Goal: Transaction & Acquisition: Purchase product/service

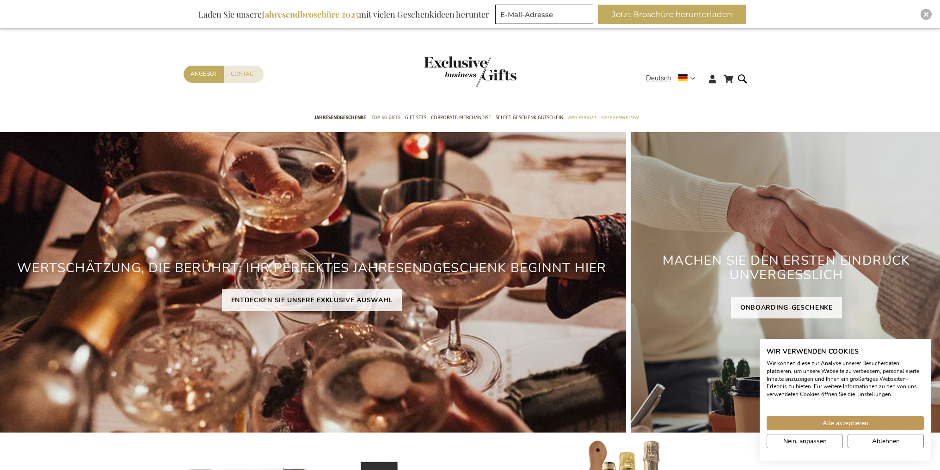
click at [379, 120] on span "TOP 50 Gifts" at bounding box center [386, 118] width 30 height 10
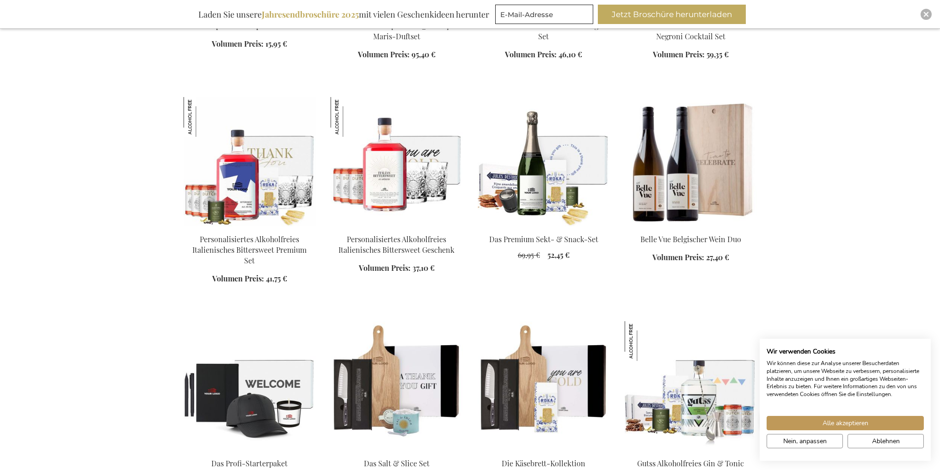
scroll to position [694, 0]
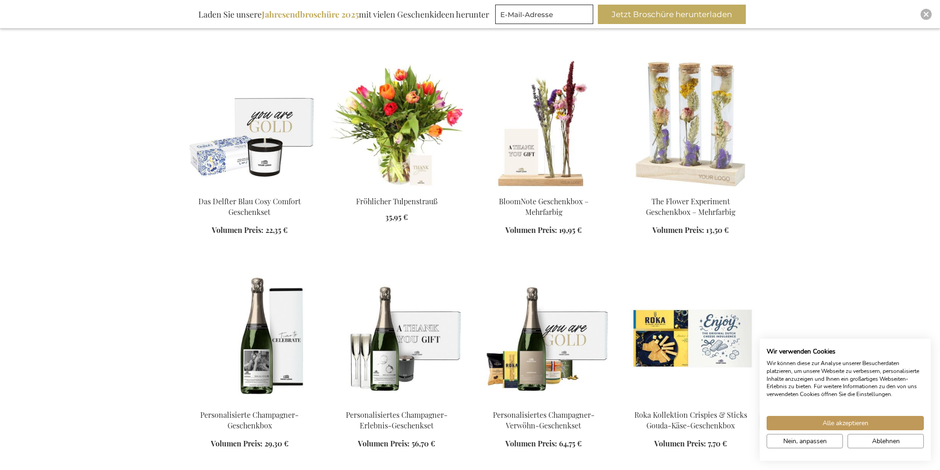
scroll to position [1619, 0]
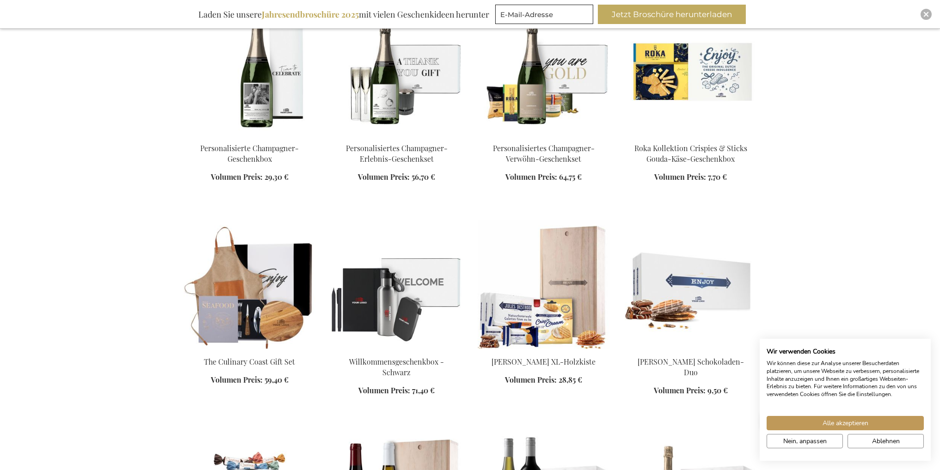
scroll to position [1896, 0]
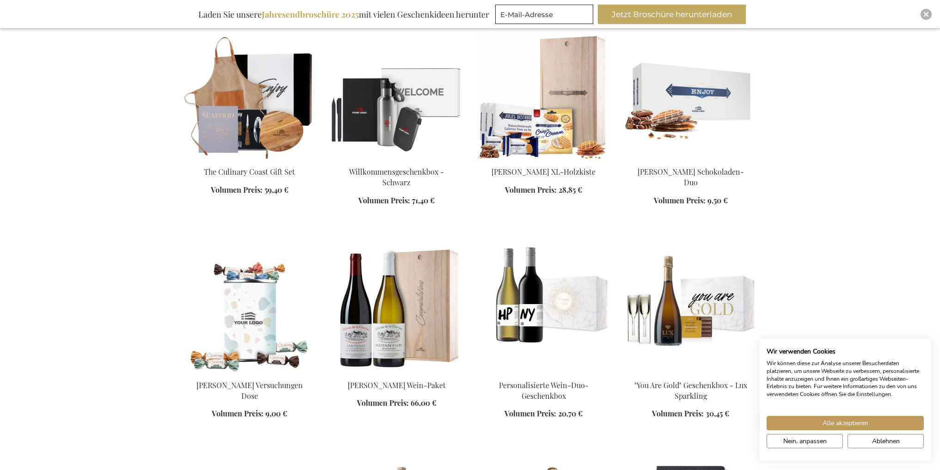
scroll to position [1989, 0]
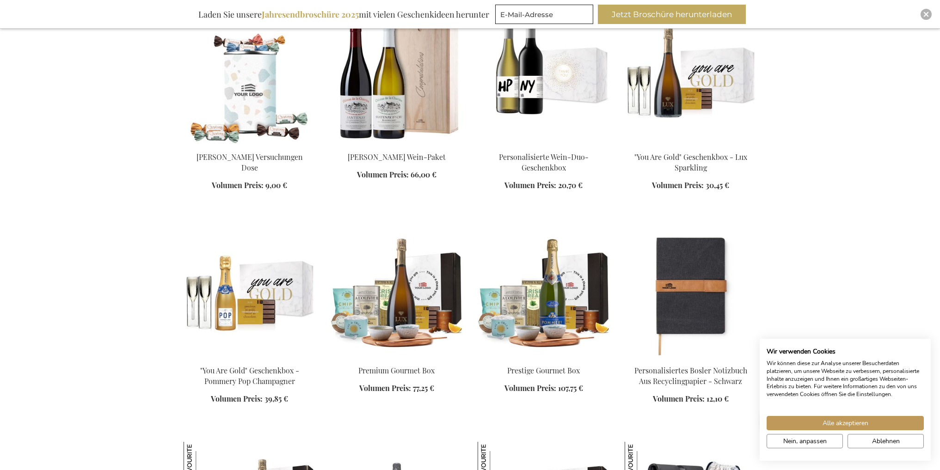
scroll to position [2359, 0]
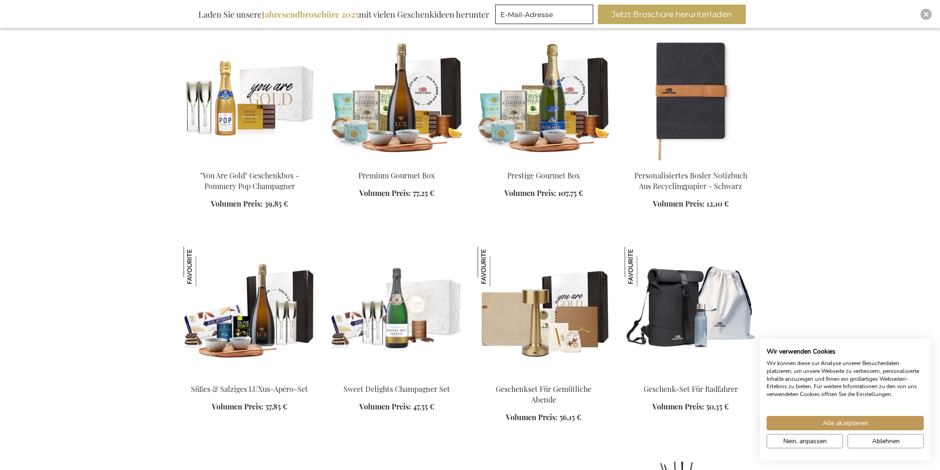
scroll to position [2590, 0]
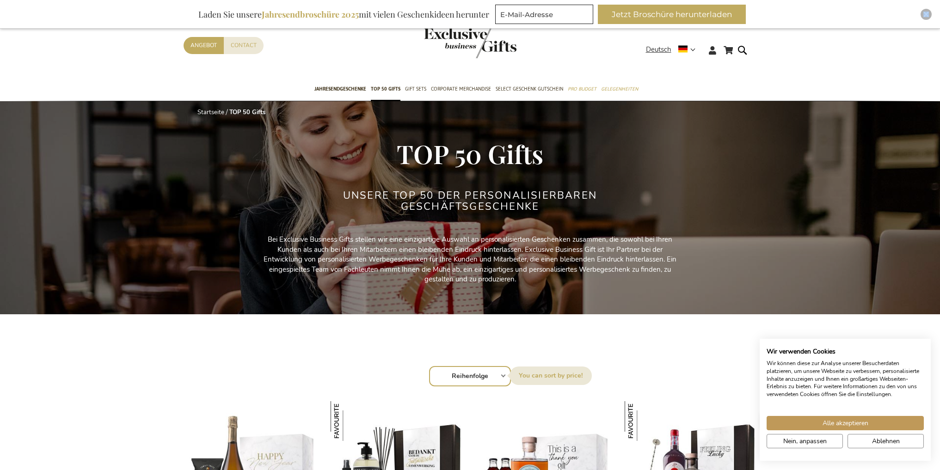
click at [922, 15] on div "Inspiratiebrochure Laden Sie unsere Jahresendbroschüre 2025 mit vielen Geschenk…" at bounding box center [470, 14] width 940 height 29
click at [925, 12] on img "Close" at bounding box center [927, 15] width 6 height 6
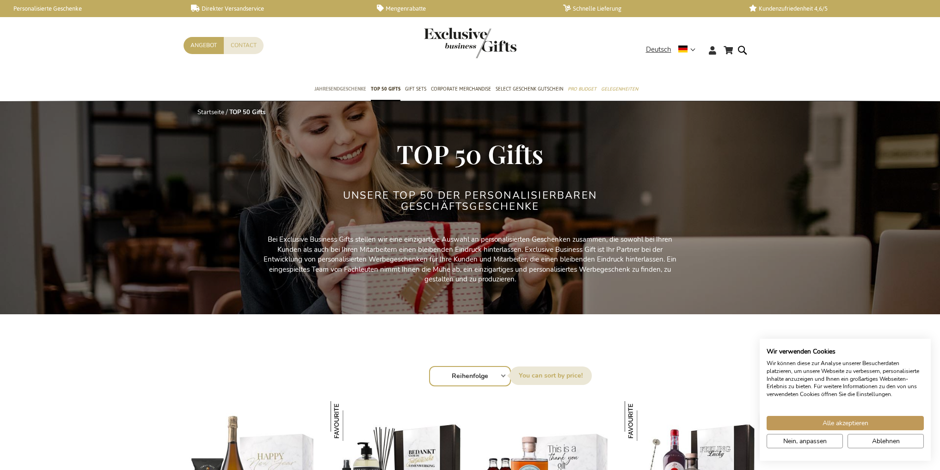
click at [343, 89] on span "Jahresendgeschenke" at bounding box center [340, 89] width 52 height 10
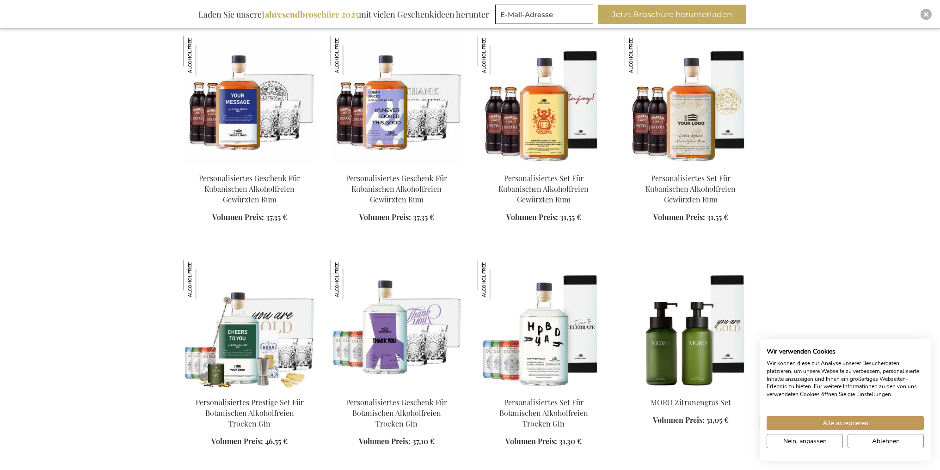
scroll to position [879, 0]
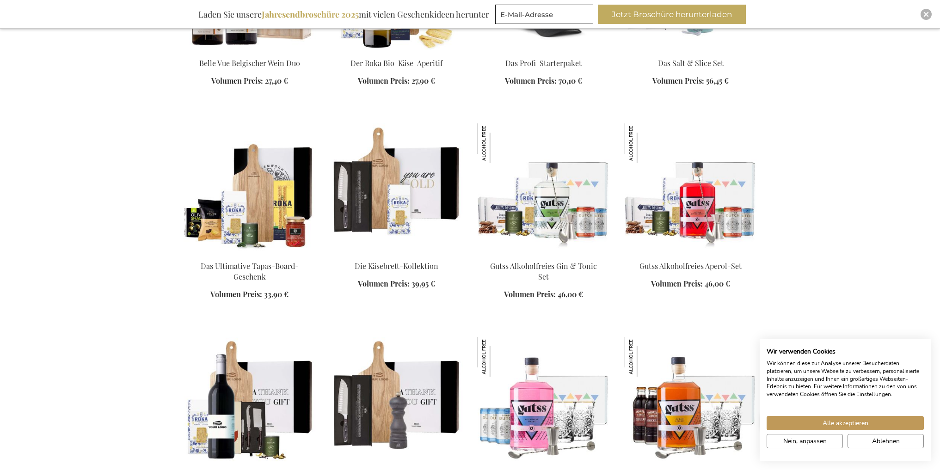
scroll to position [2359, 0]
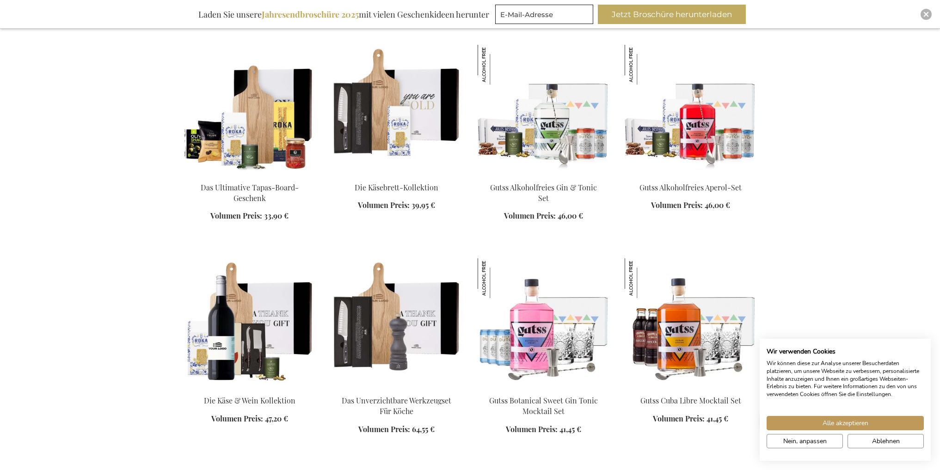
scroll to position [2405, 0]
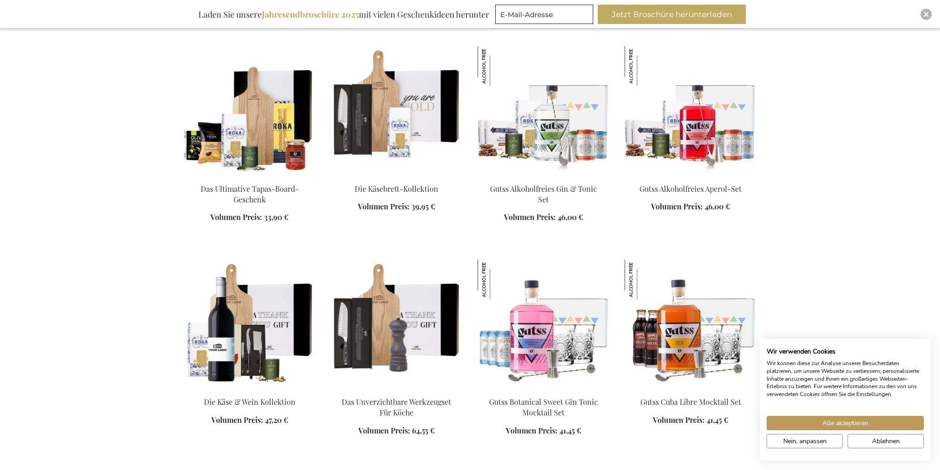
click at [250, 125] on img at bounding box center [250, 110] width 132 height 129
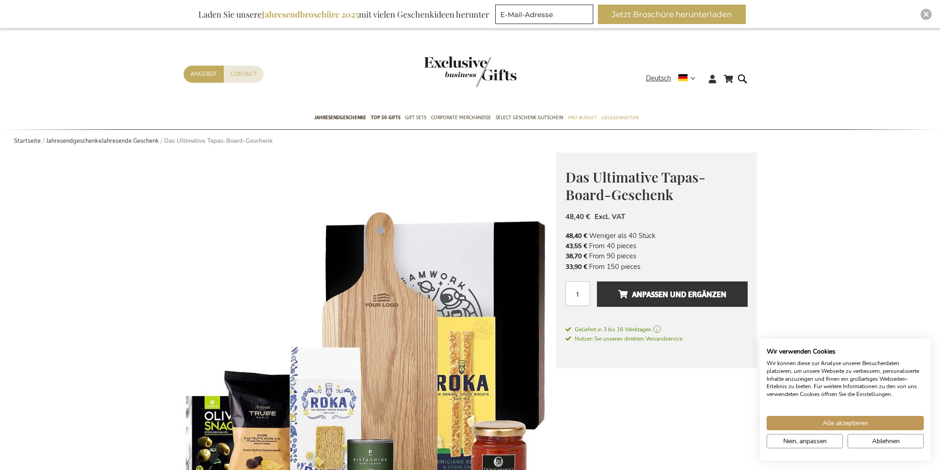
drag, startPoint x: 542, startPoint y: 231, endPoint x: 533, endPoint y: 215, distance: 18.6
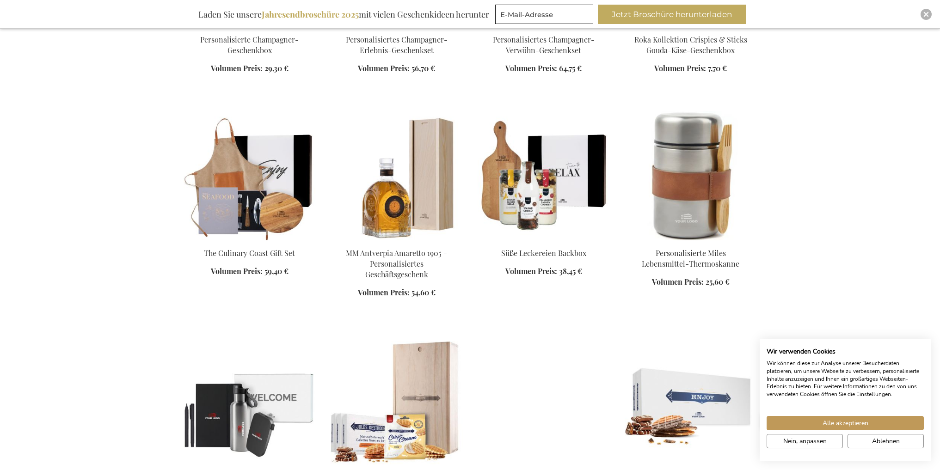
scroll to position [2775, 0]
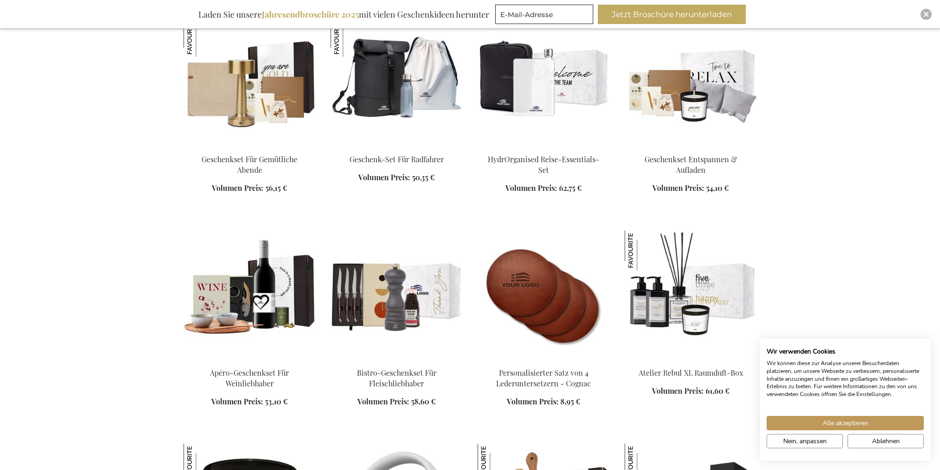
scroll to position [4162, 0]
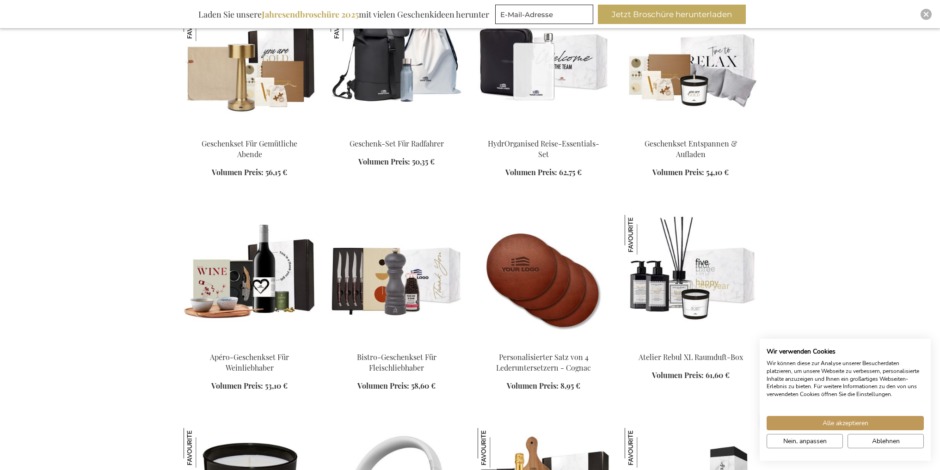
drag, startPoint x: 597, startPoint y: 266, endPoint x: 590, endPoint y: 271, distance: 7.7
drag, startPoint x: 590, startPoint y: 271, endPoint x: 763, endPoint y: 204, distance: 185.3
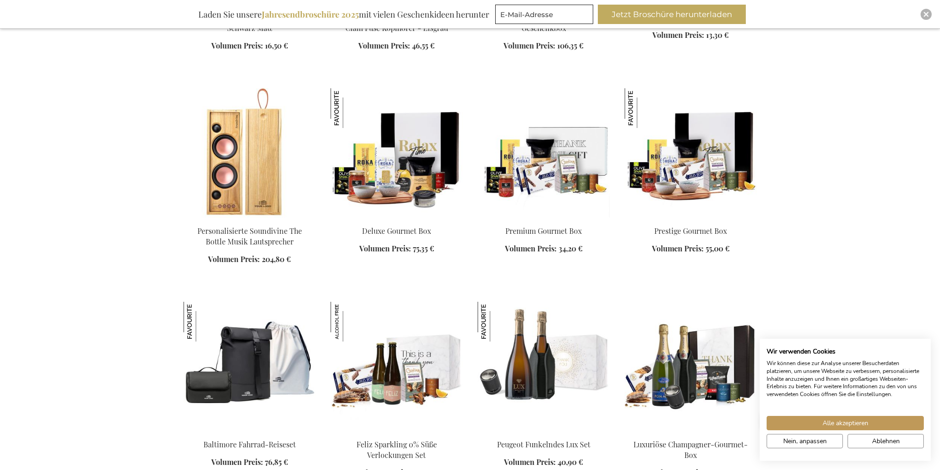
scroll to position [4717, 0]
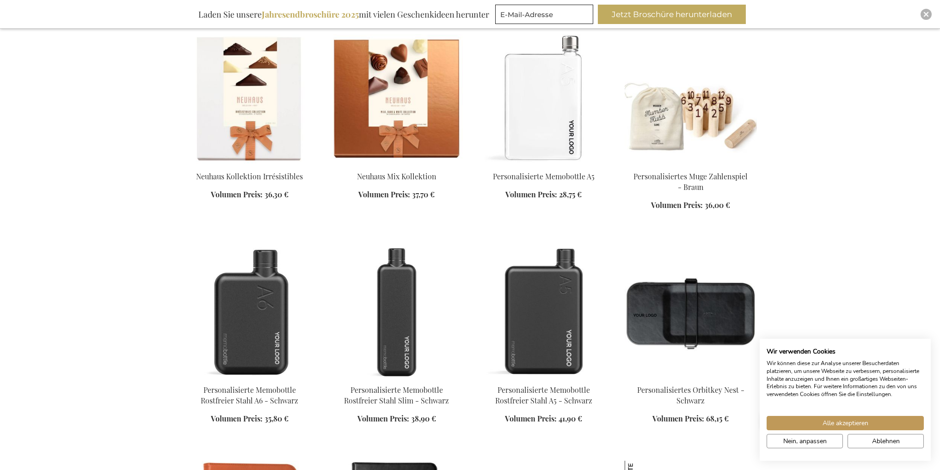
scroll to position [5457, 0]
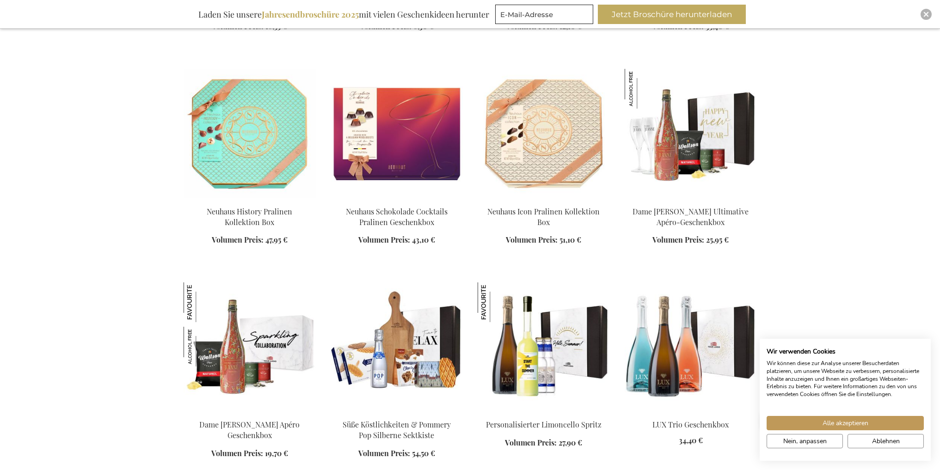
scroll to position [7538, 0]
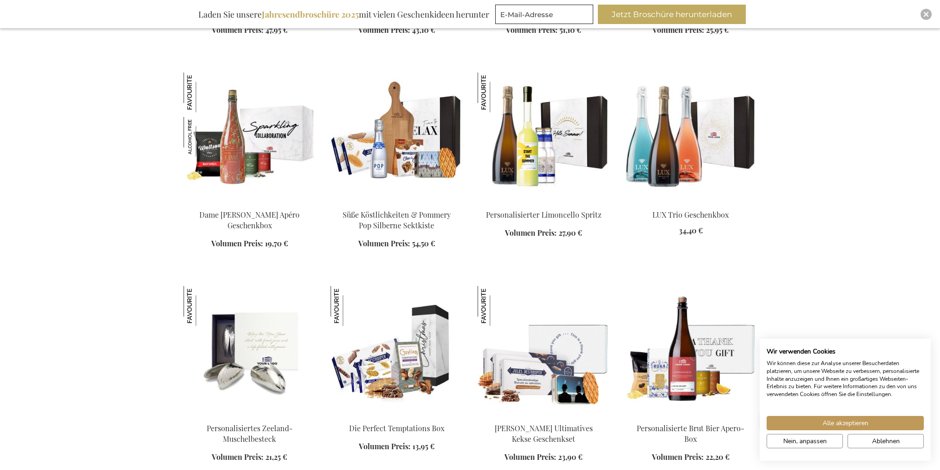
scroll to position [7862, 0]
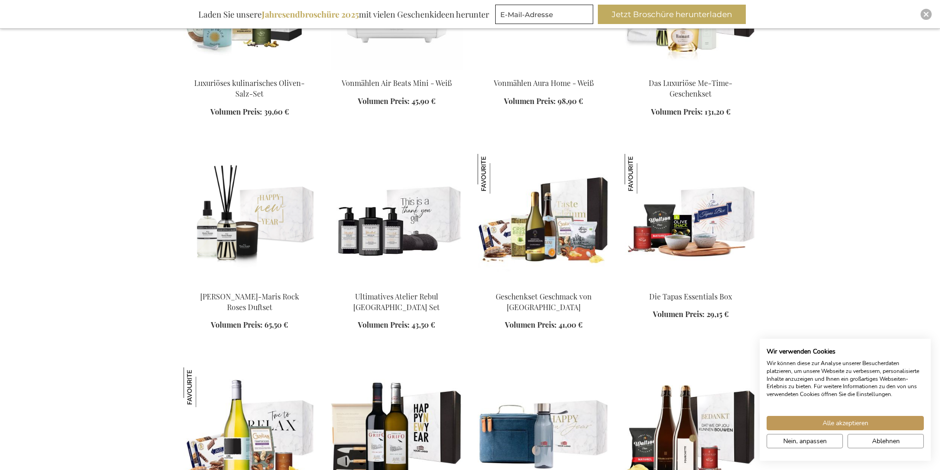
scroll to position [9620, 0]
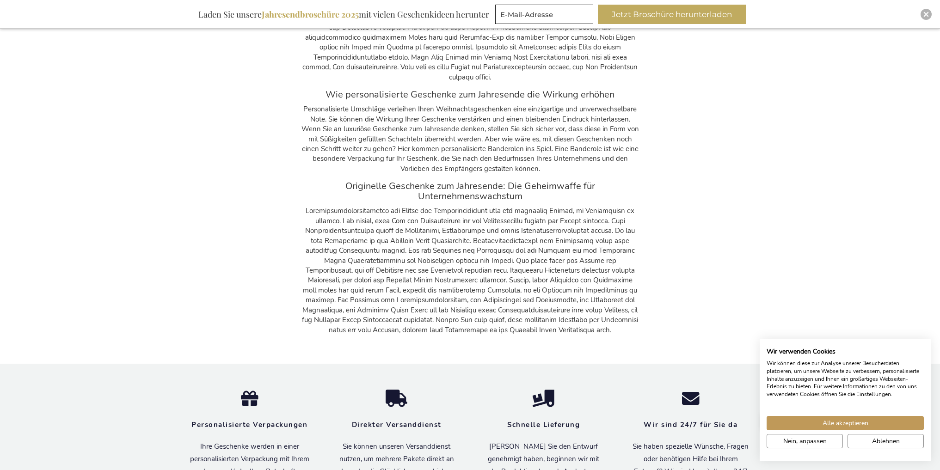
scroll to position [13342, 0]
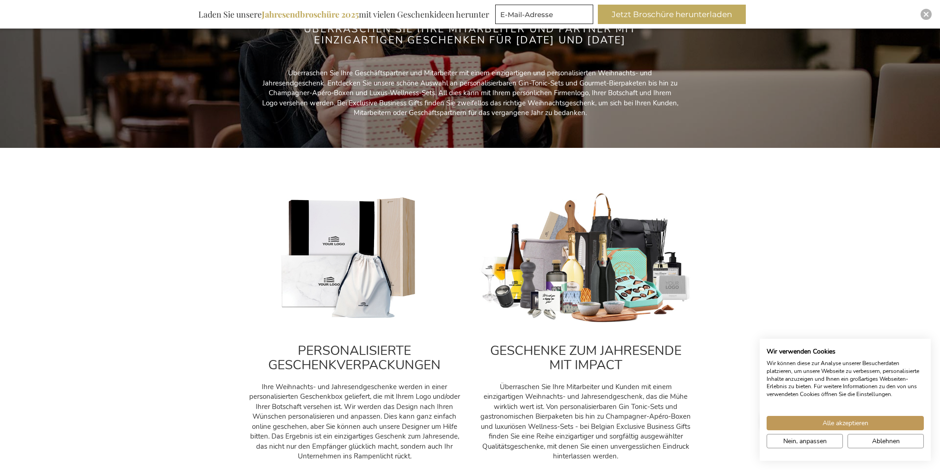
scroll to position [51, 0]
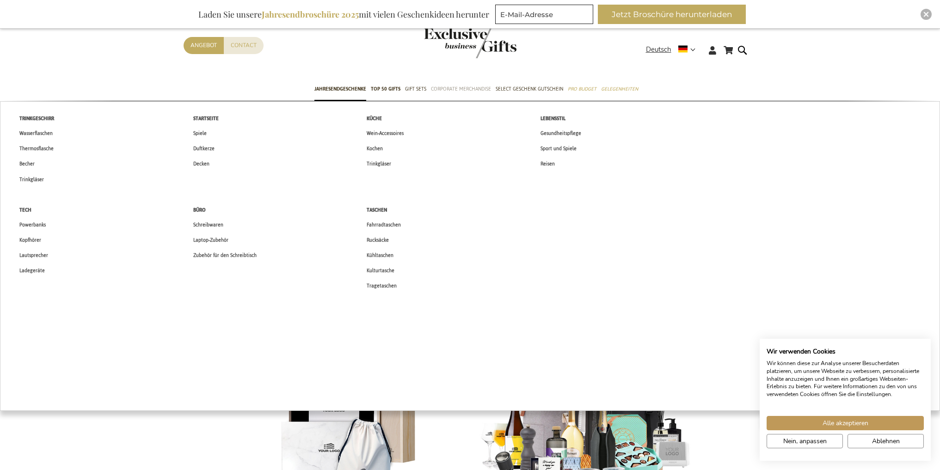
click at [453, 92] on span "Corporate Merchandise" at bounding box center [461, 89] width 60 height 10
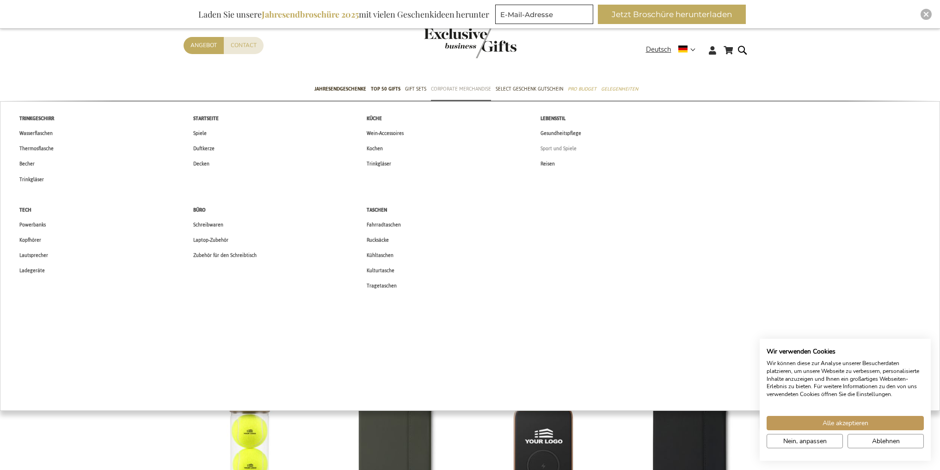
click at [574, 147] on span "Sport und Spiele" at bounding box center [559, 149] width 36 height 10
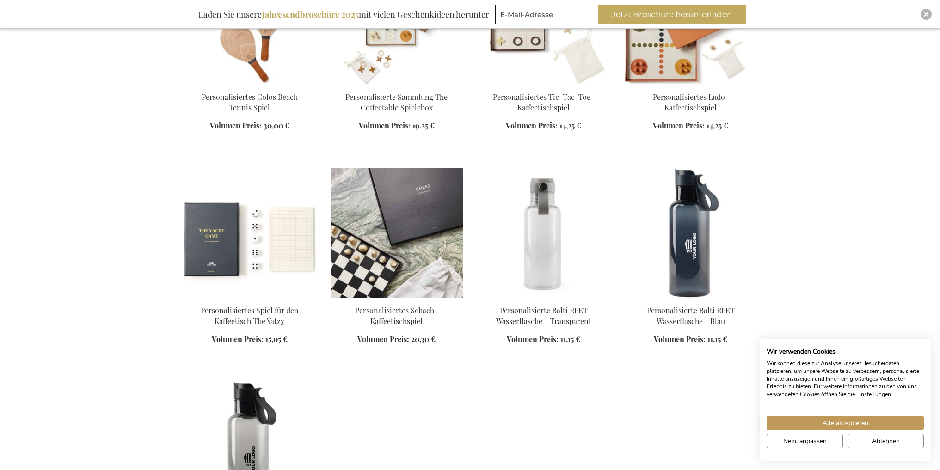
scroll to position [1757, 0]
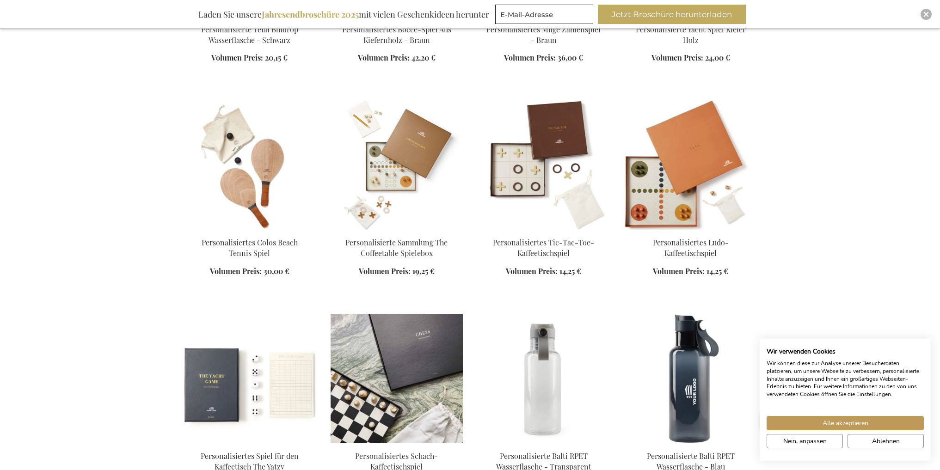
scroll to position [1619, 0]
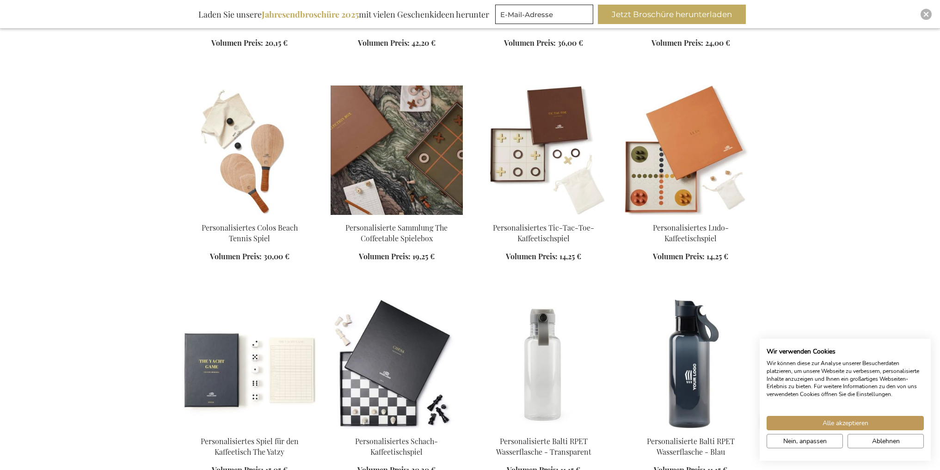
click at [382, 146] on img at bounding box center [397, 150] width 132 height 129
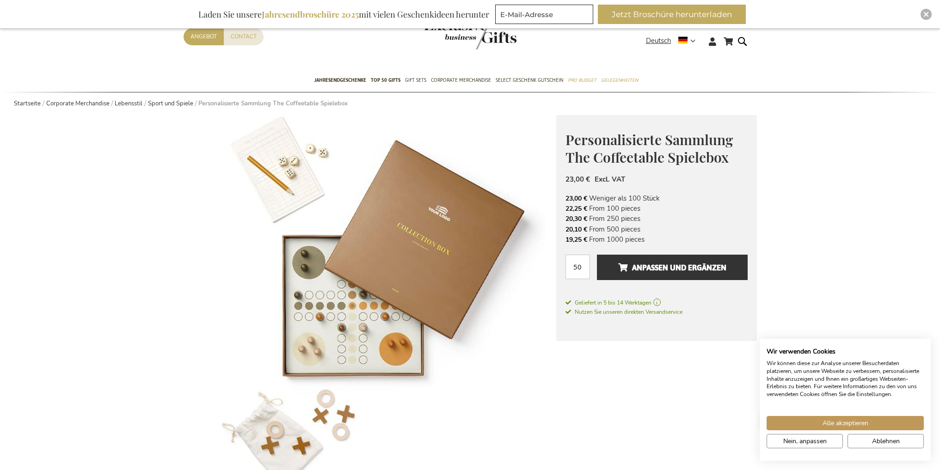
scroll to position [139, 0]
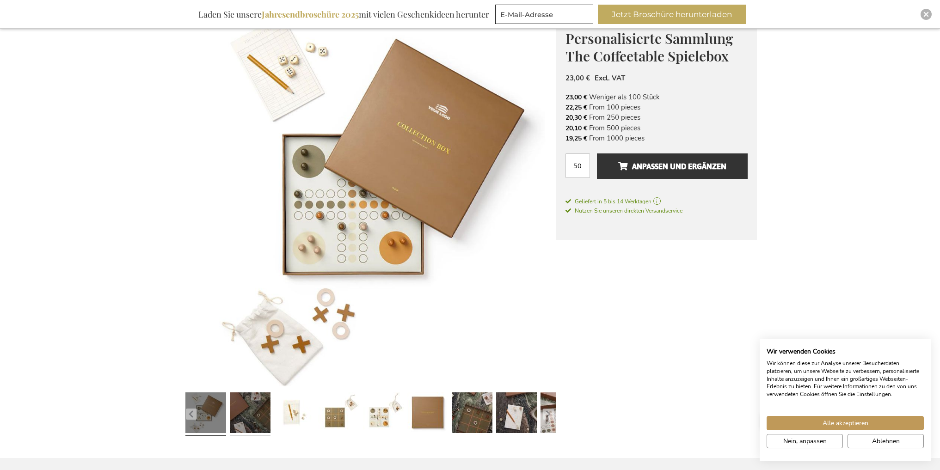
click at [251, 414] on link at bounding box center [250, 414] width 41 height 51
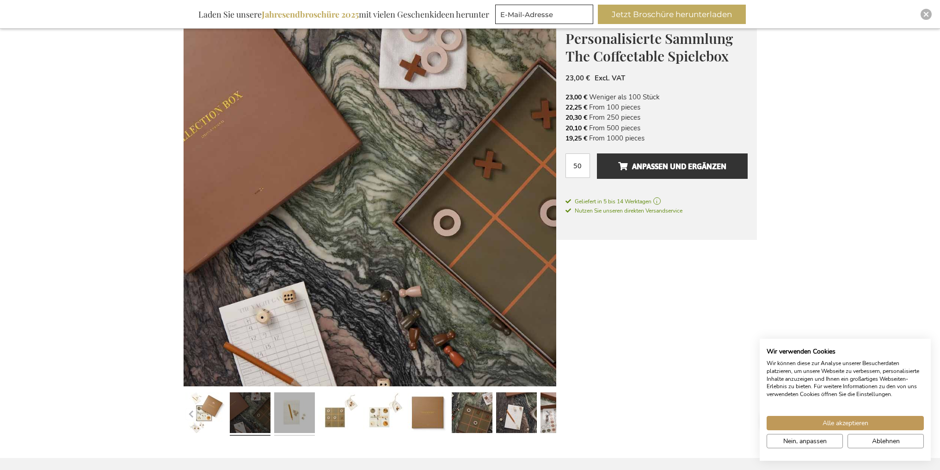
click at [311, 426] on link at bounding box center [294, 414] width 41 height 51
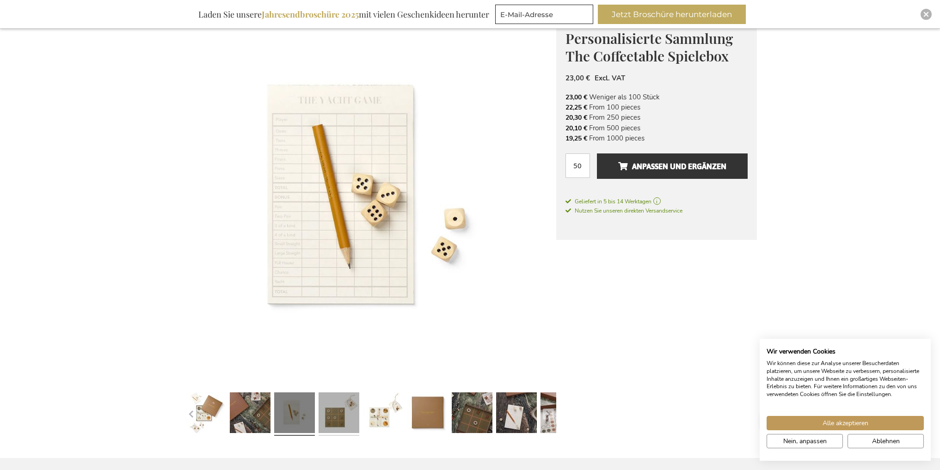
click at [337, 418] on link at bounding box center [339, 414] width 41 height 51
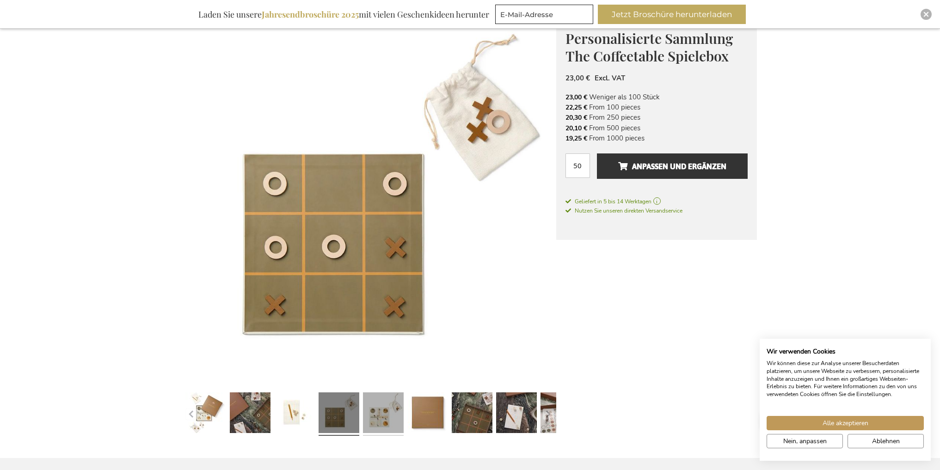
click at [384, 413] on link at bounding box center [383, 414] width 41 height 51
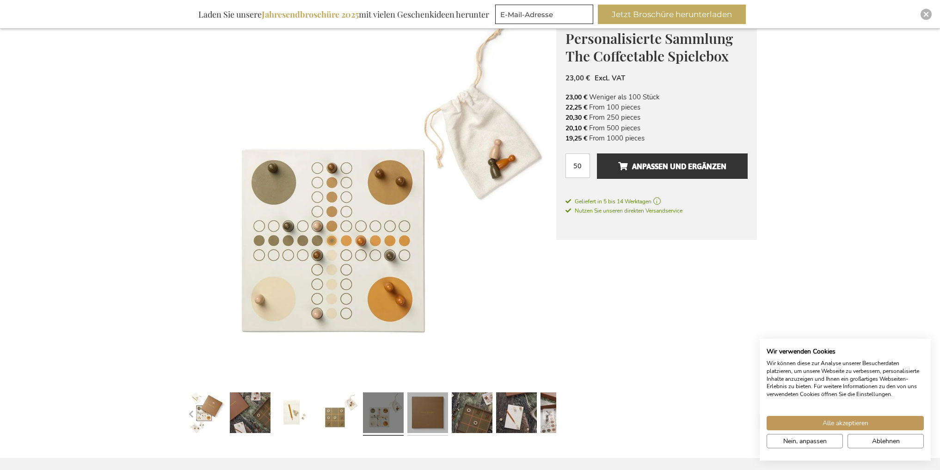
click at [427, 406] on link at bounding box center [427, 414] width 41 height 51
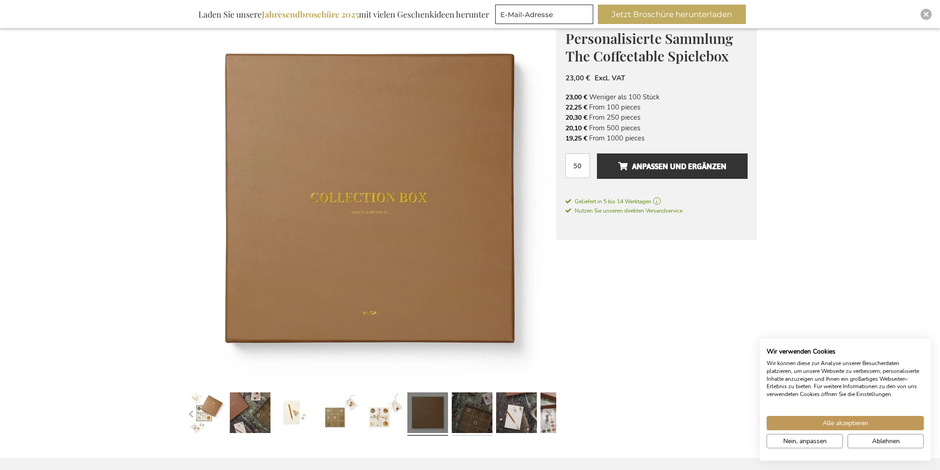
click at [472, 407] on link at bounding box center [472, 414] width 41 height 51
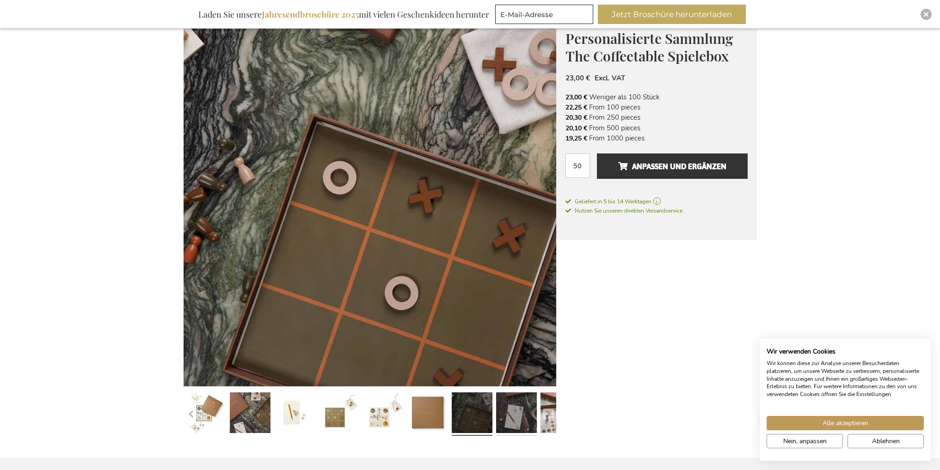
click at [525, 407] on link at bounding box center [516, 414] width 41 height 51
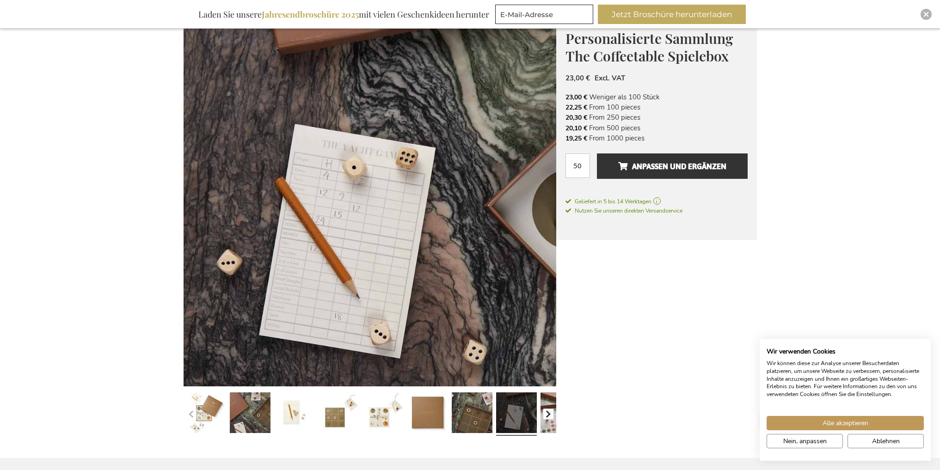
click at [552, 413] on button "button" at bounding box center [548, 414] width 11 height 11
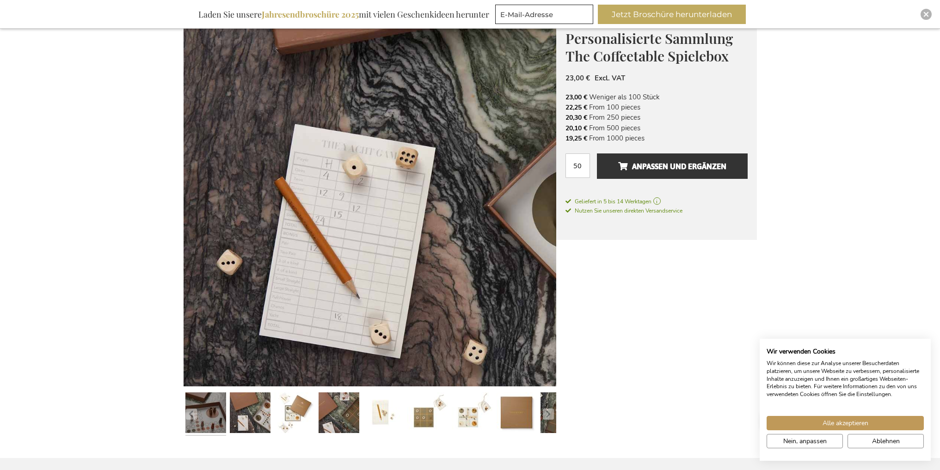
click at [216, 426] on link at bounding box center [205, 414] width 41 height 51
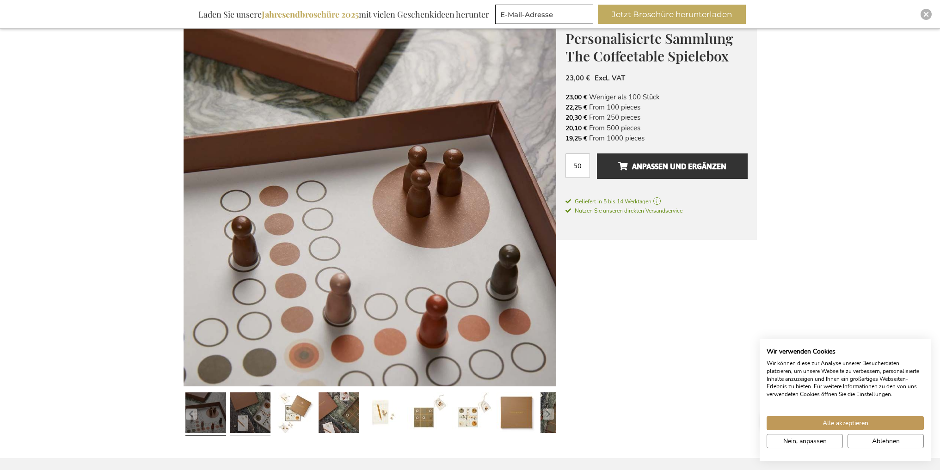
click at [253, 400] on link at bounding box center [250, 414] width 41 height 51
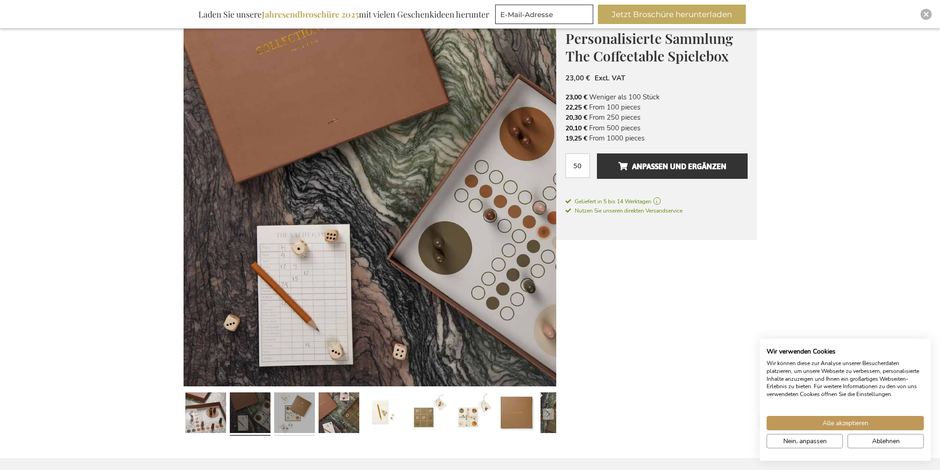
click at [306, 415] on link at bounding box center [294, 414] width 41 height 51
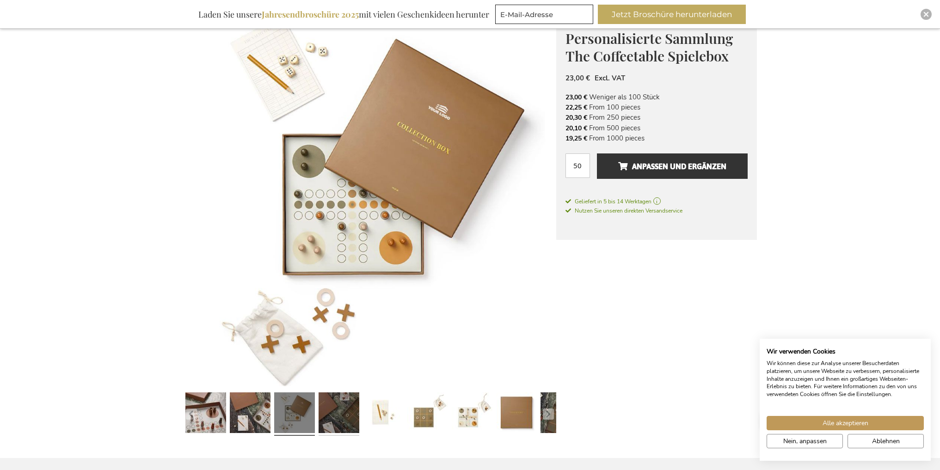
click at [335, 406] on link at bounding box center [339, 414] width 41 height 51
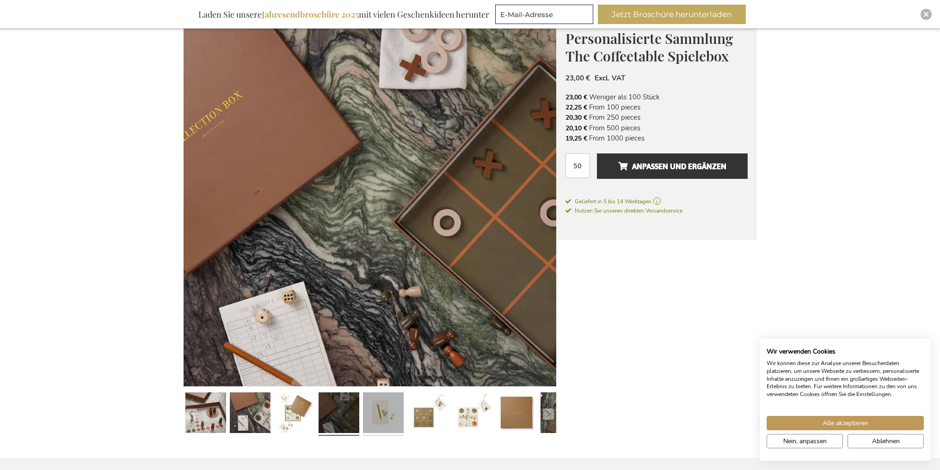
click at [385, 408] on link at bounding box center [383, 414] width 41 height 51
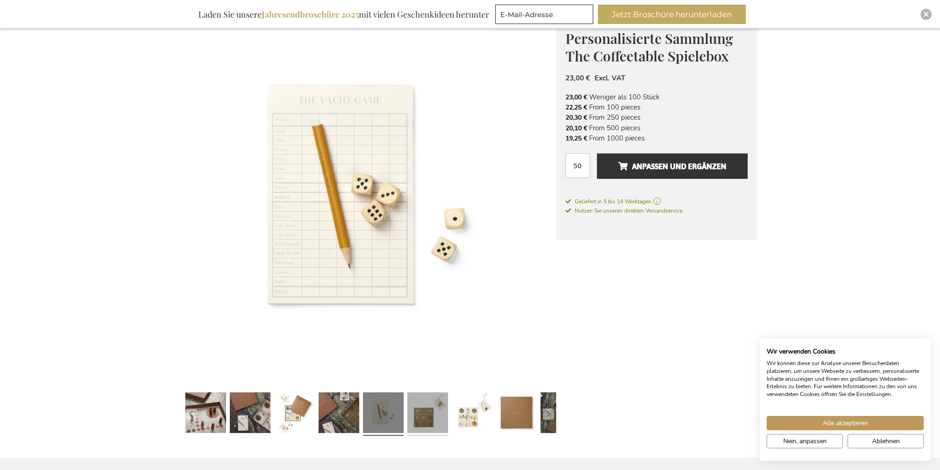
click at [417, 405] on link at bounding box center [427, 414] width 41 height 51
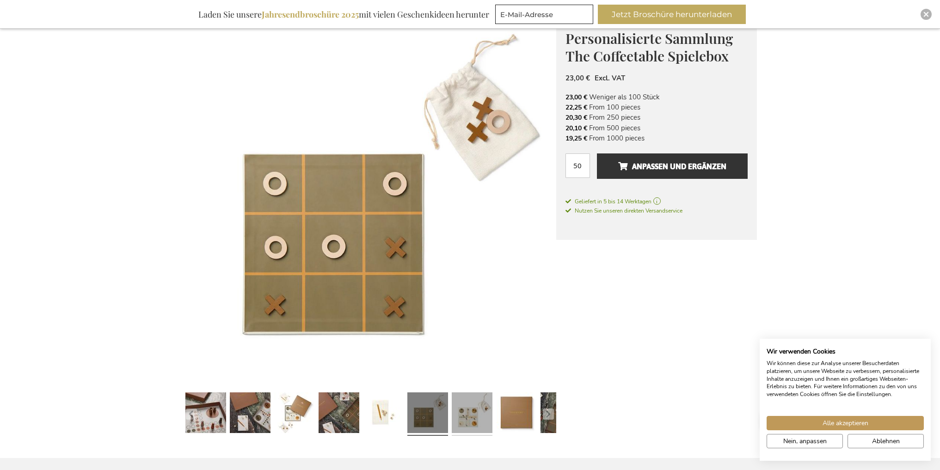
click at [459, 405] on link at bounding box center [472, 414] width 41 height 51
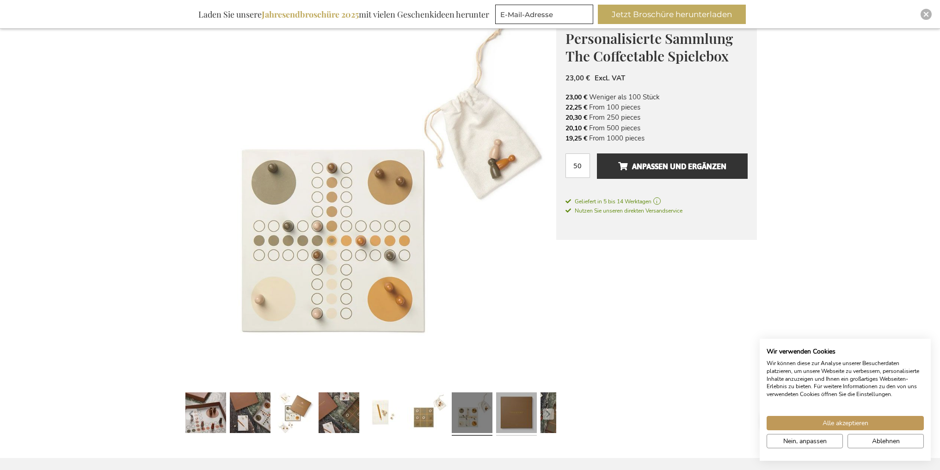
click at [524, 410] on link at bounding box center [516, 414] width 41 height 51
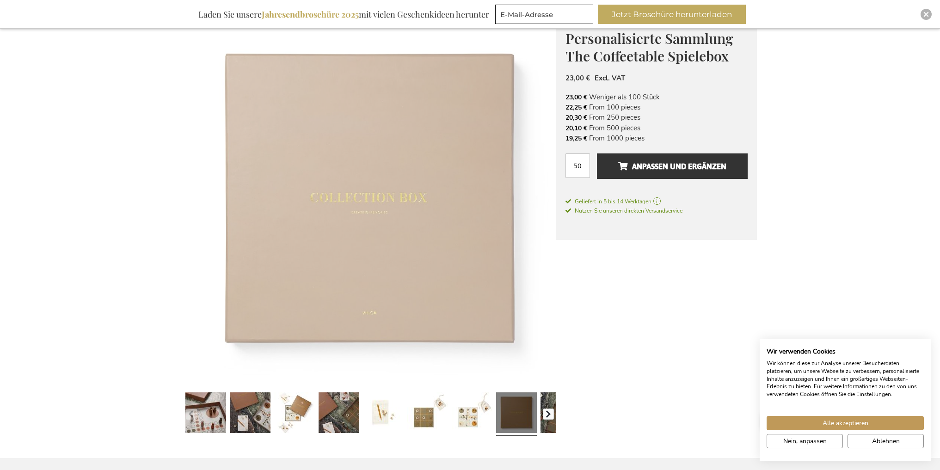
click at [549, 412] on button "button" at bounding box center [548, 414] width 11 height 11
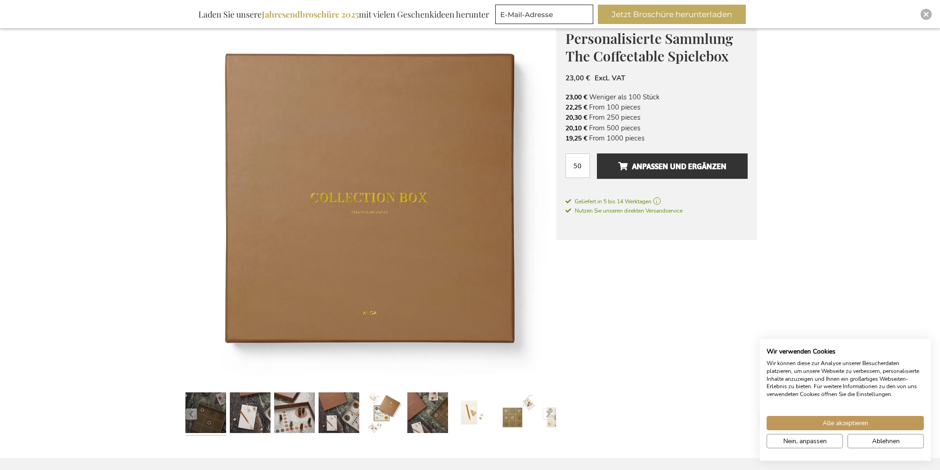
click at [223, 428] on link at bounding box center [205, 414] width 41 height 51
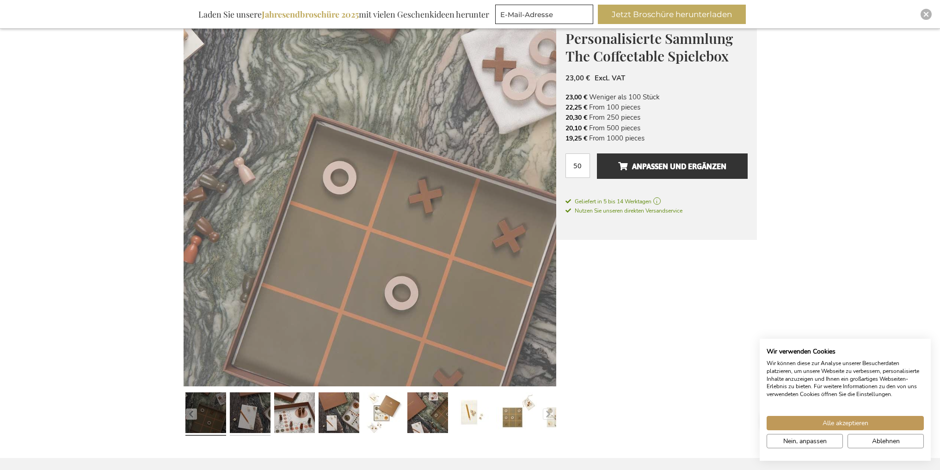
click at [248, 423] on link at bounding box center [250, 414] width 41 height 51
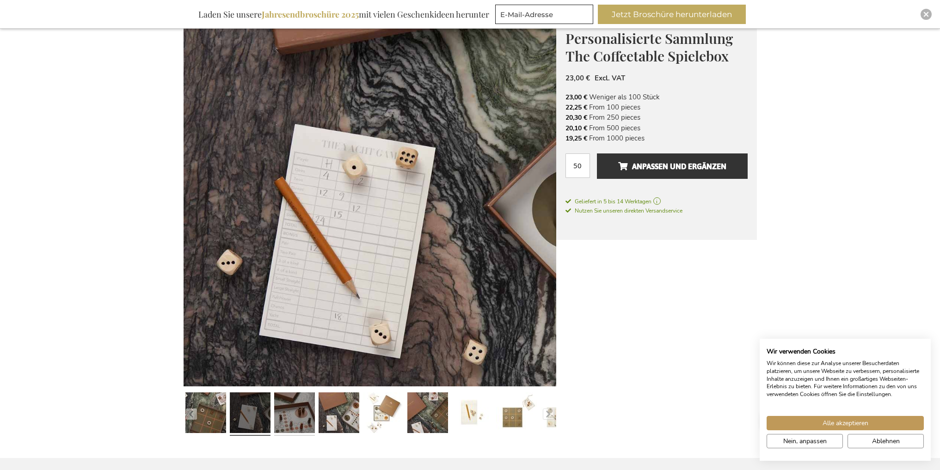
click at [281, 419] on link at bounding box center [294, 414] width 41 height 51
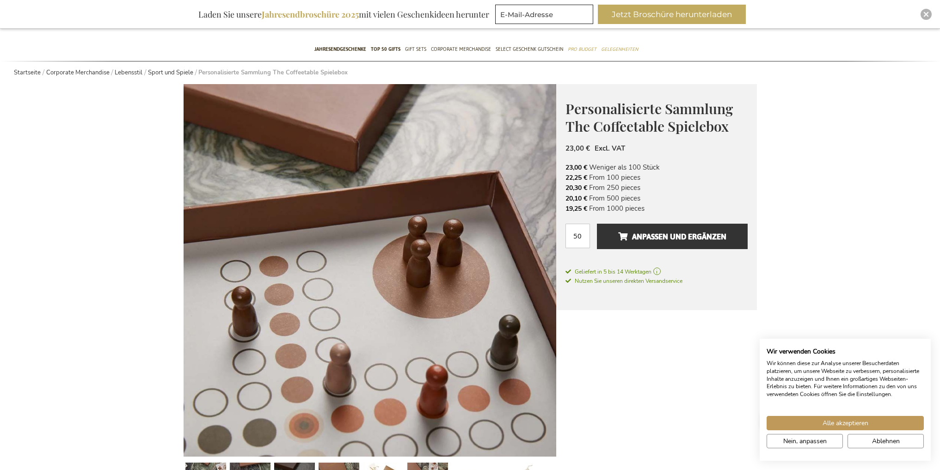
scroll to position [0, 0]
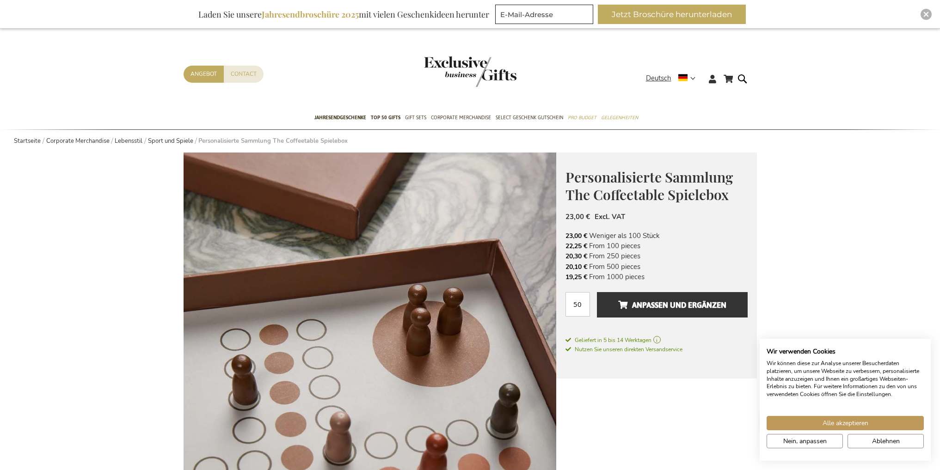
drag, startPoint x: 347, startPoint y: 134, endPoint x: 340, endPoint y: 136, distance: 7.1
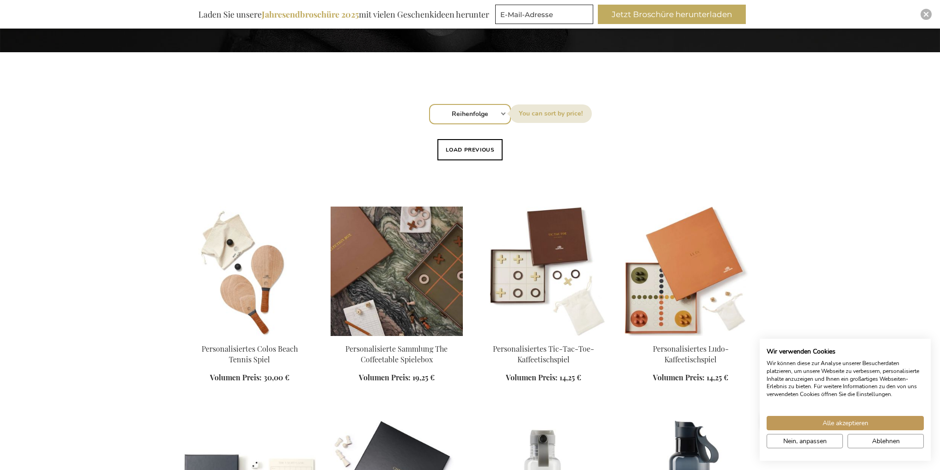
scroll to position [263, 0]
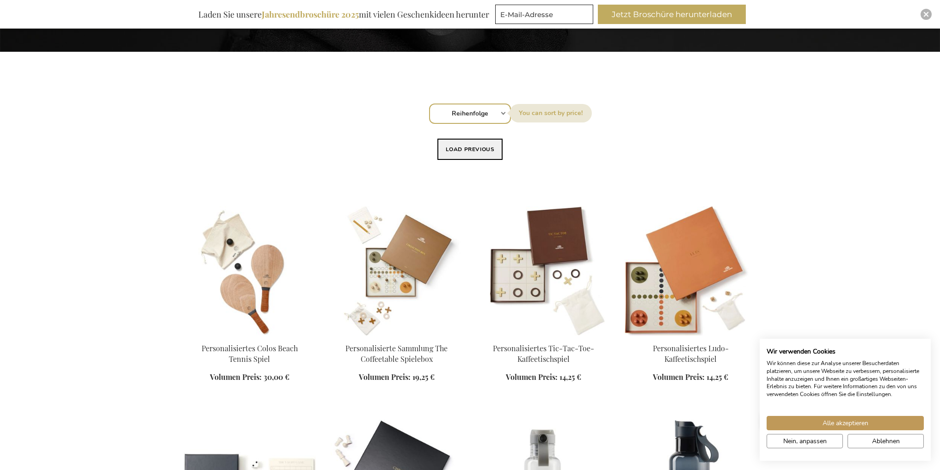
click at [466, 159] on button "Load previous" at bounding box center [471, 149] width 66 height 21
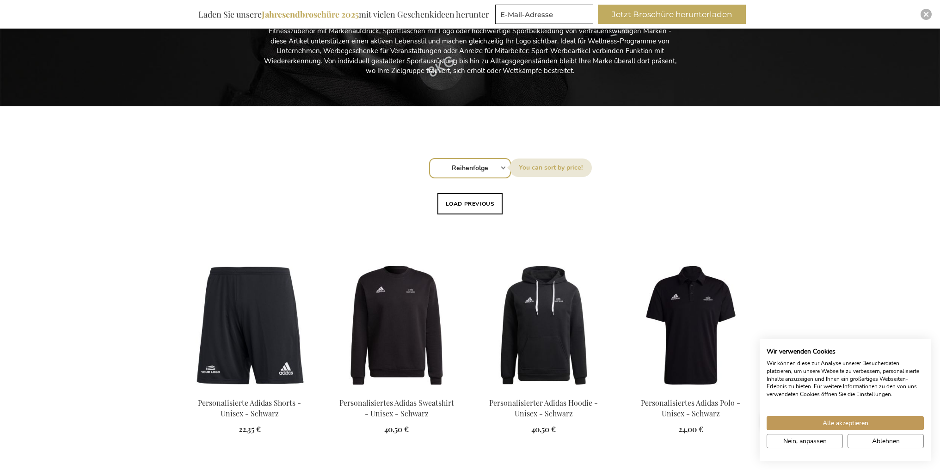
scroll to position [78, 0]
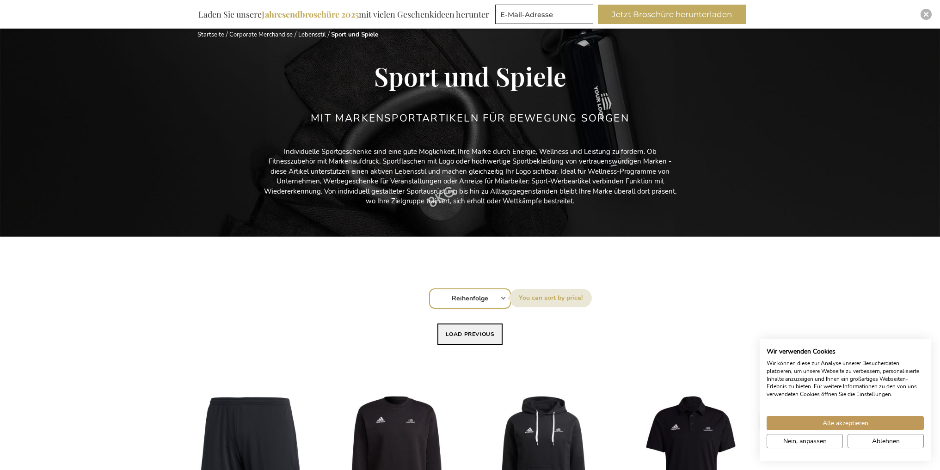
click at [483, 331] on button "Load previous" at bounding box center [471, 334] width 66 height 21
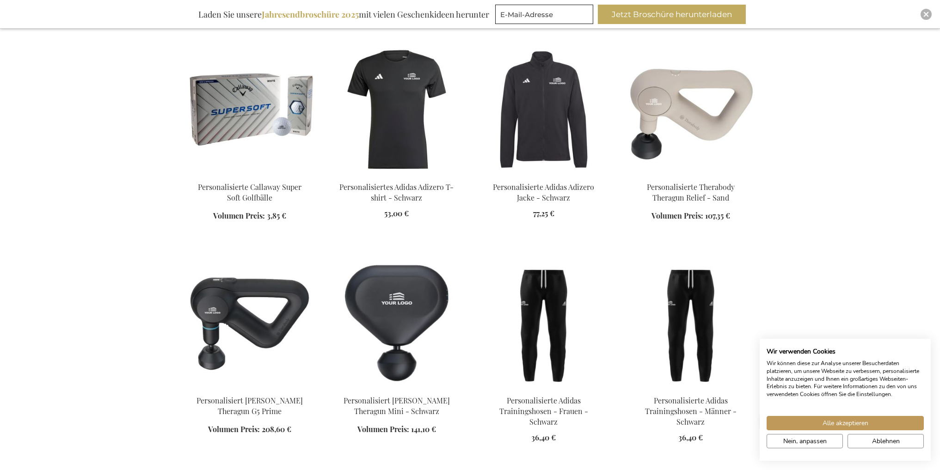
scroll to position [586, 0]
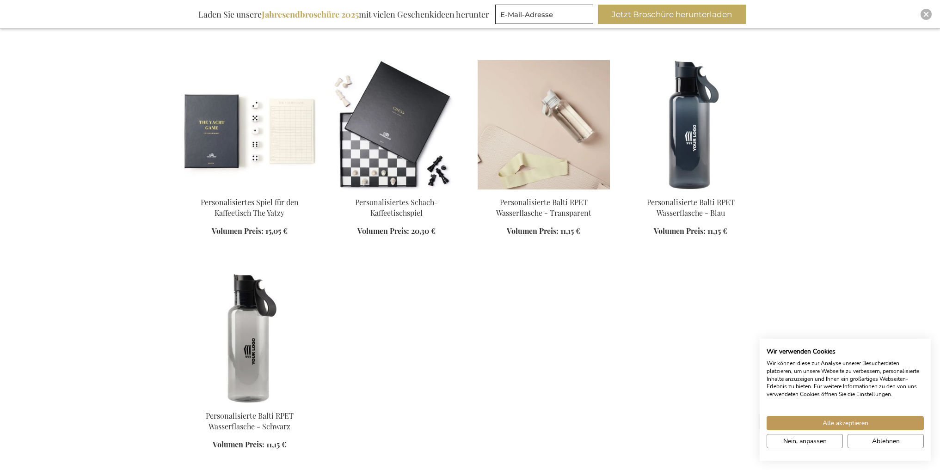
scroll to position [1974, 0]
